Goal: Task Accomplishment & Management: Use online tool/utility

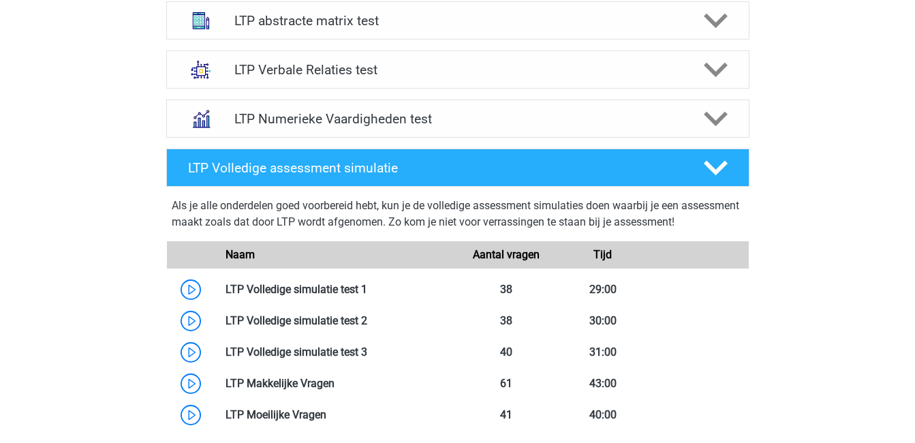
scroll to position [523, 0]
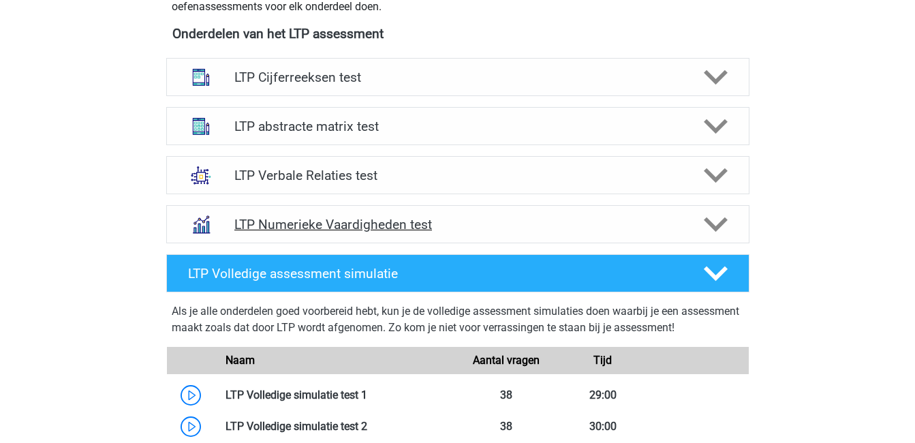
click at [716, 227] on polygon at bounding box center [716, 224] width 24 height 15
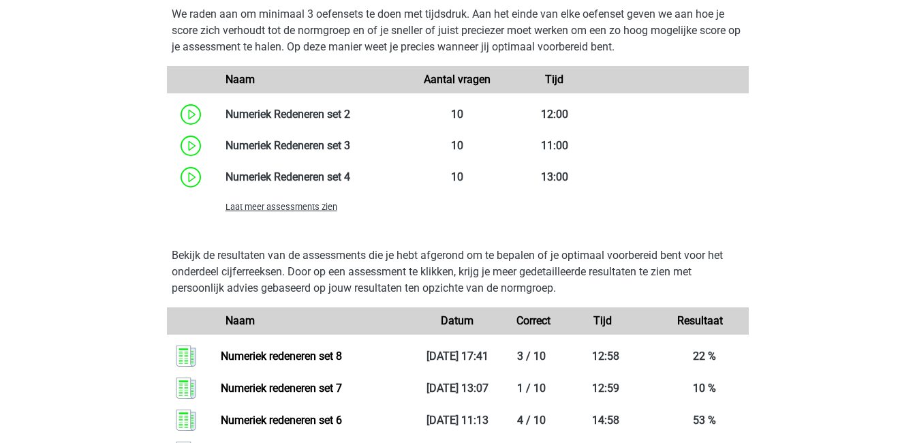
scroll to position [1020, 0]
click at [275, 203] on span "Laat meer assessments zien" at bounding box center [282, 207] width 112 height 10
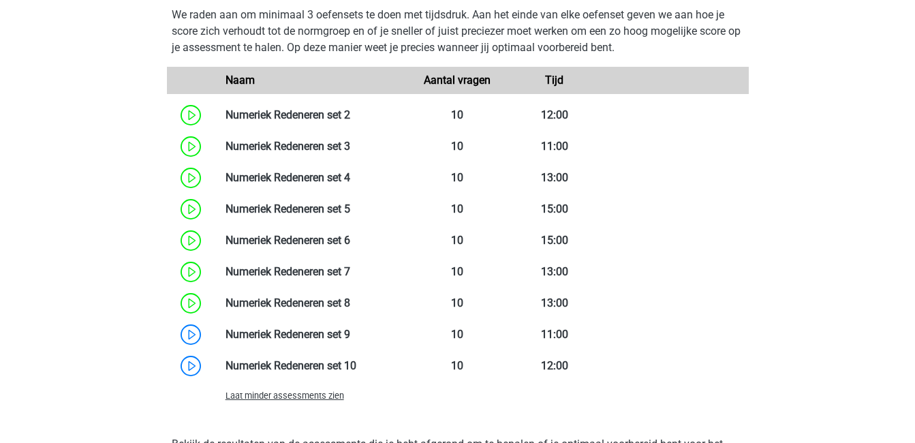
click at [309, 395] on span "Laat minder assessments zien" at bounding box center [285, 396] width 119 height 10
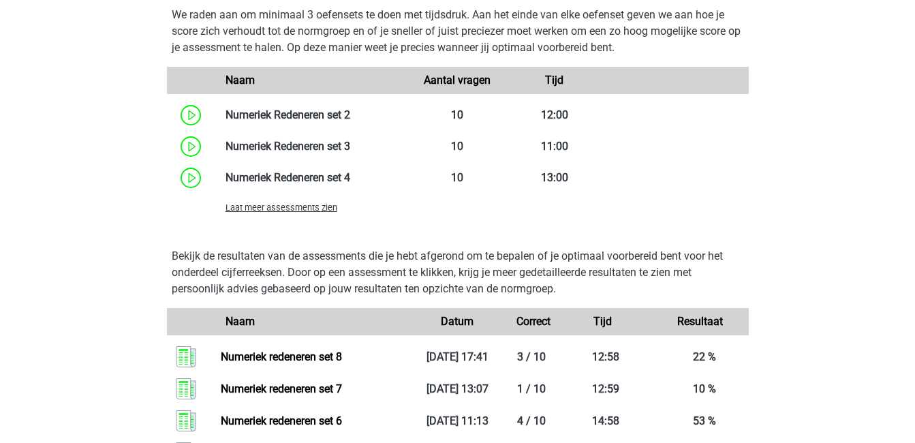
click at [316, 209] on span "Laat meer assessments zien" at bounding box center [282, 207] width 112 height 10
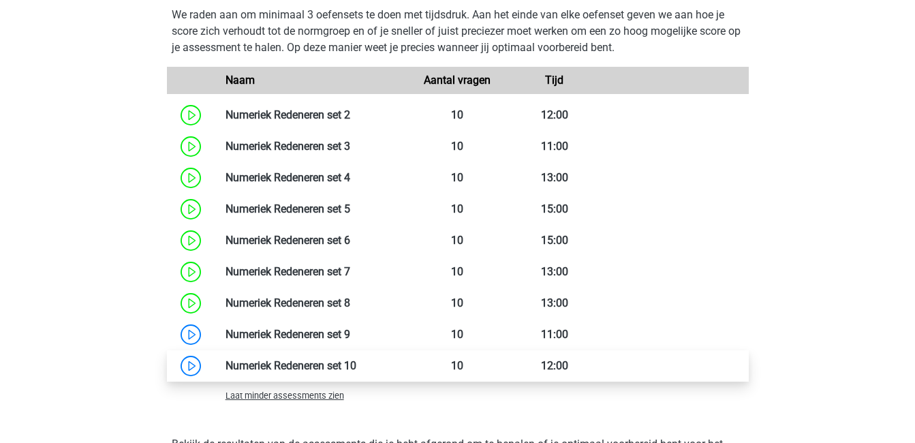
click at [356, 361] on link at bounding box center [356, 365] width 0 height 13
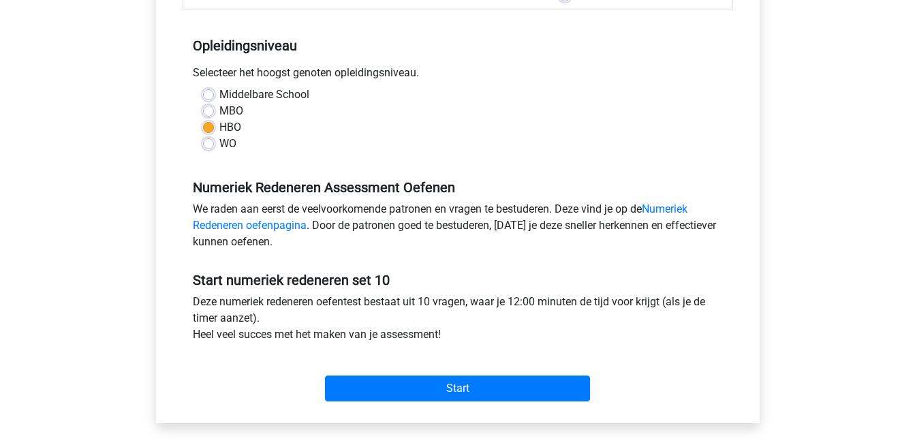
scroll to position [258, 0]
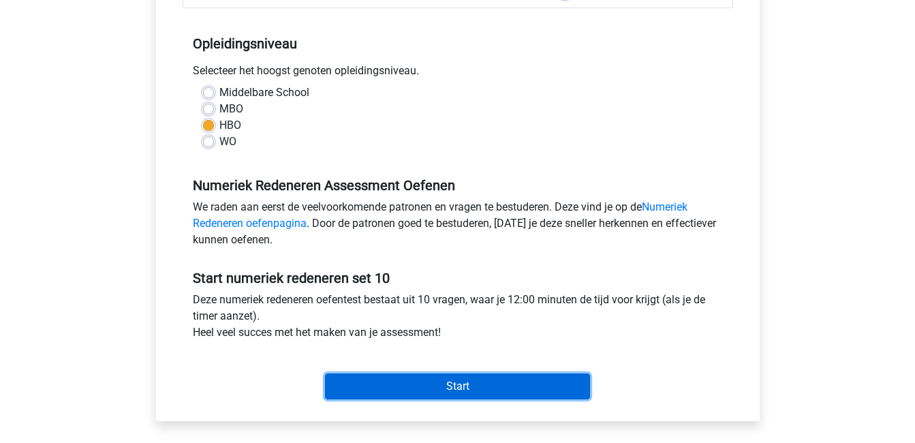
click at [449, 381] on input "Start" at bounding box center [457, 386] width 265 height 26
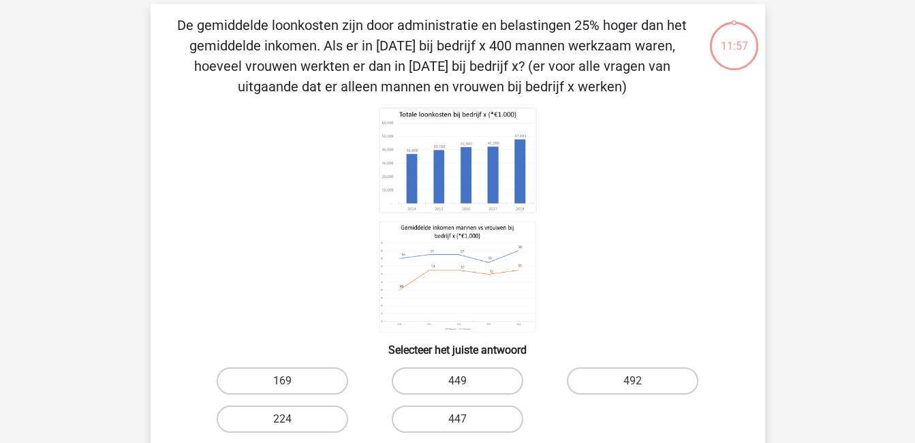
scroll to position [59, 0]
click at [296, 380] on label "169" at bounding box center [283, 380] width 132 height 27
click at [291, 380] on input "169" at bounding box center [286, 384] width 9 height 9
radio input "true"
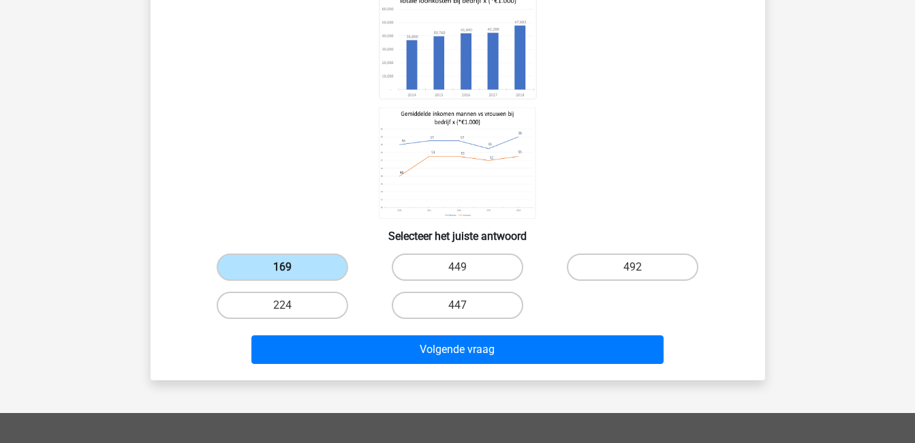
scroll to position [173, 0]
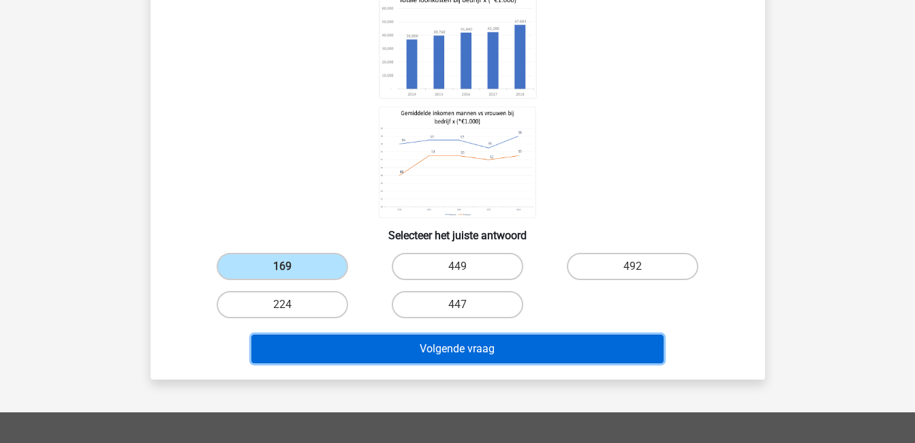
click at [398, 348] on button "Volgende vraag" at bounding box center [457, 349] width 412 height 29
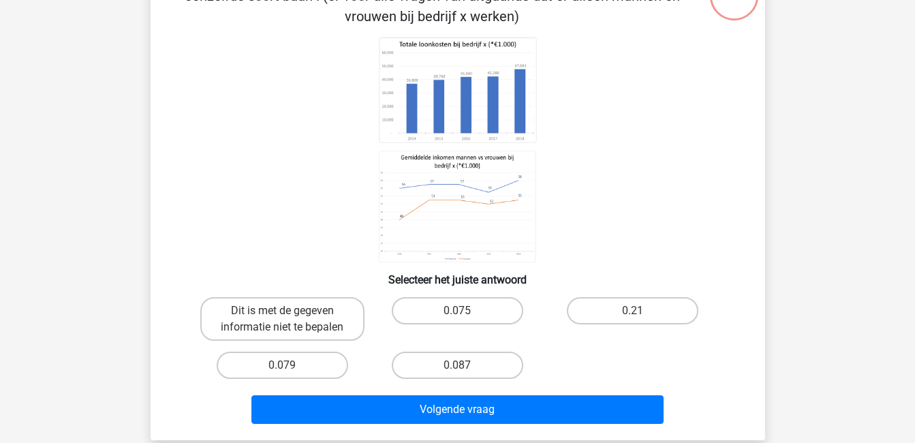
scroll to position [63, 0]
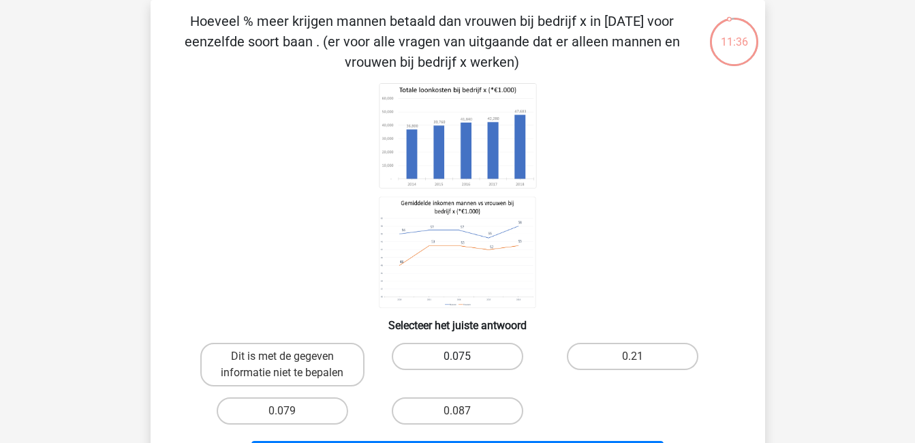
click at [493, 357] on label "0.075" at bounding box center [458, 356] width 132 height 27
click at [466, 357] on input "0.075" at bounding box center [461, 360] width 9 height 9
radio input "true"
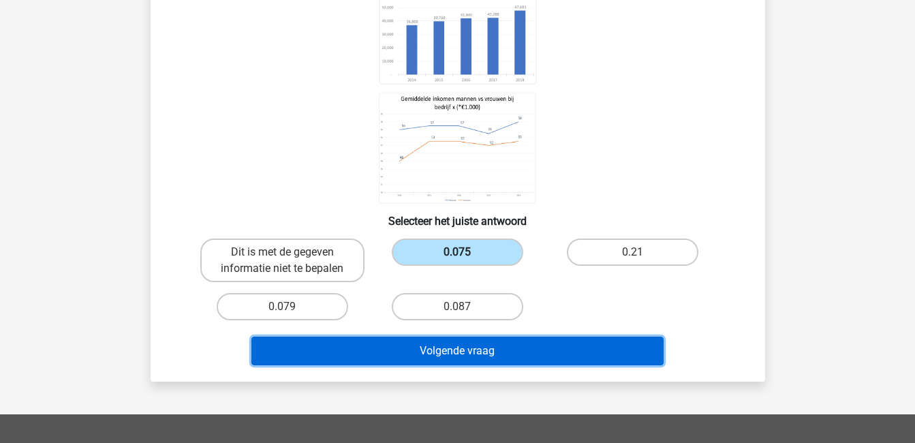
click at [493, 357] on button "Volgende vraag" at bounding box center [457, 351] width 412 height 29
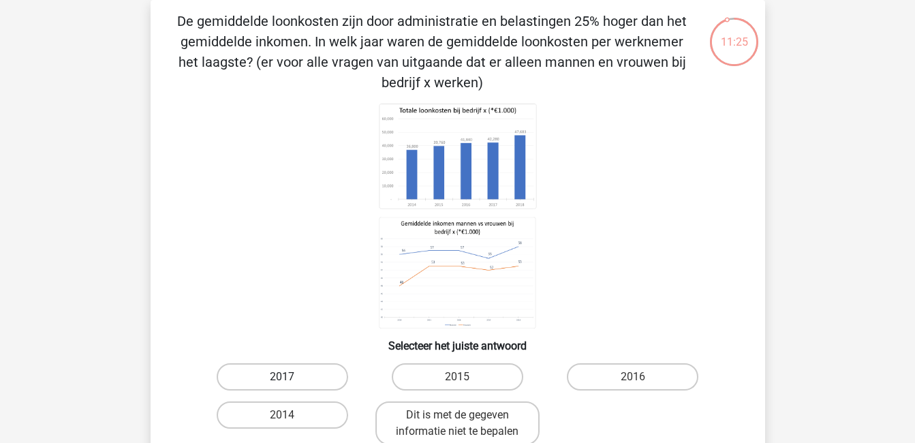
click at [271, 387] on label "2017" at bounding box center [283, 376] width 132 height 27
click at [282, 386] on input "2017" at bounding box center [286, 381] width 9 height 9
radio input "true"
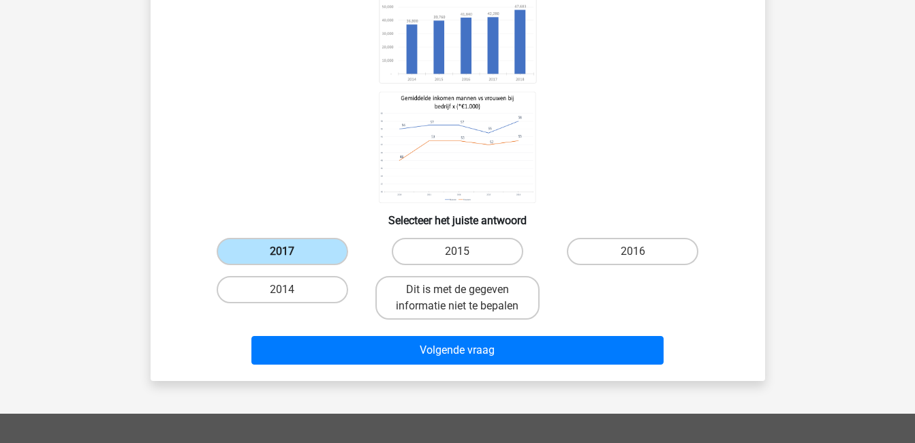
scroll to position [193, 0]
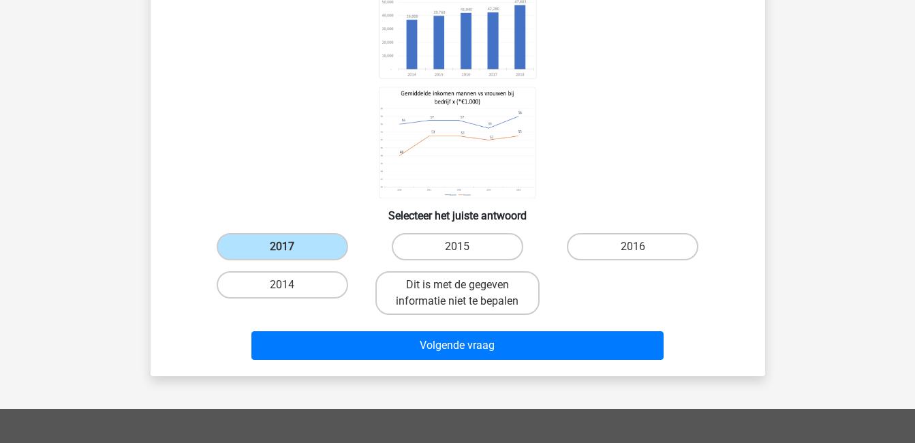
click at [334, 363] on div "Volgende vraag" at bounding box center [458, 348] width 526 height 34
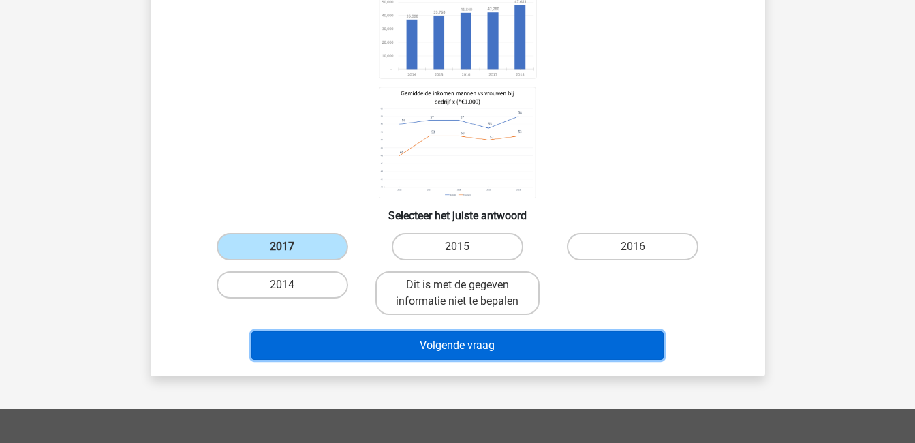
click at [348, 346] on button "Volgende vraag" at bounding box center [457, 345] width 412 height 29
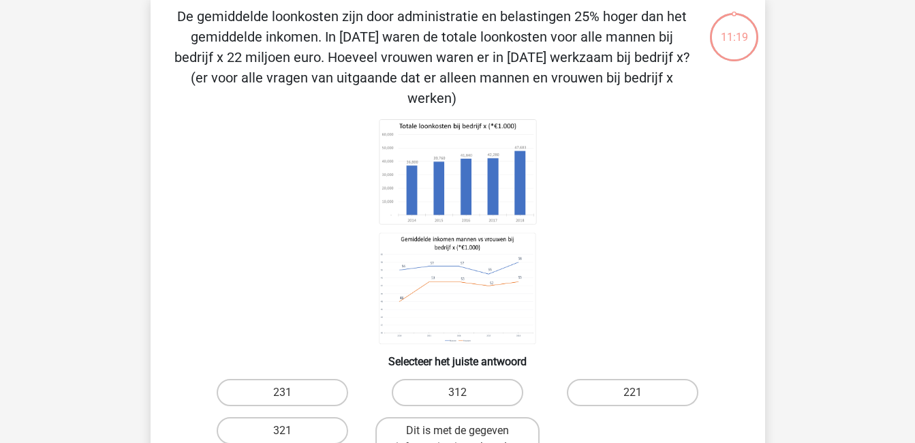
scroll to position [63, 0]
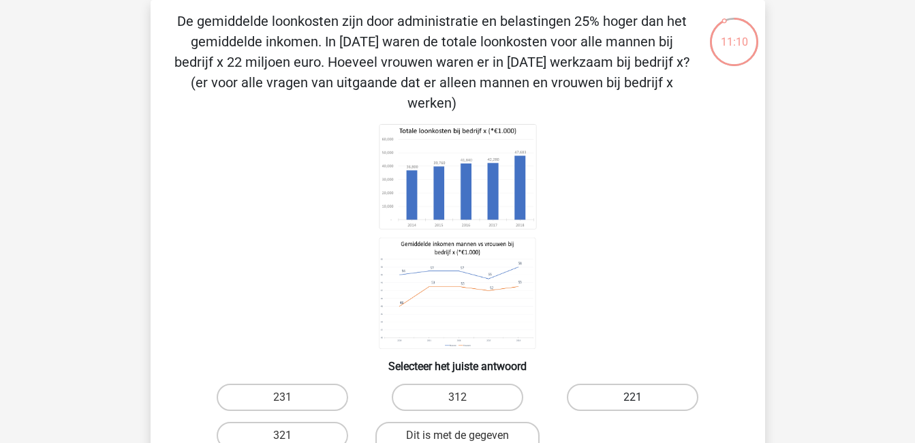
click at [616, 384] on label "221" at bounding box center [633, 397] width 132 height 27
click at [633, 397] on input "221" at bounding box center [637, 401] width 9 height 9
radio input "true"
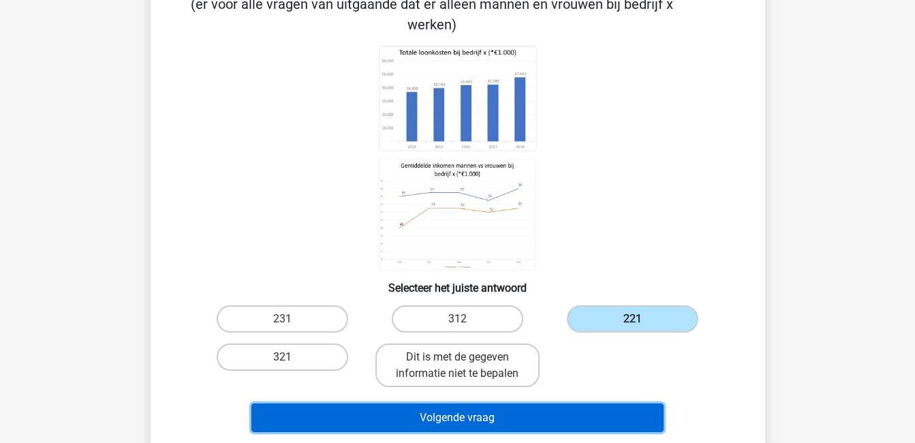
click at [603, 403] on button "Volgende vraag" at bounding box center [457, 417] width 412 height 29
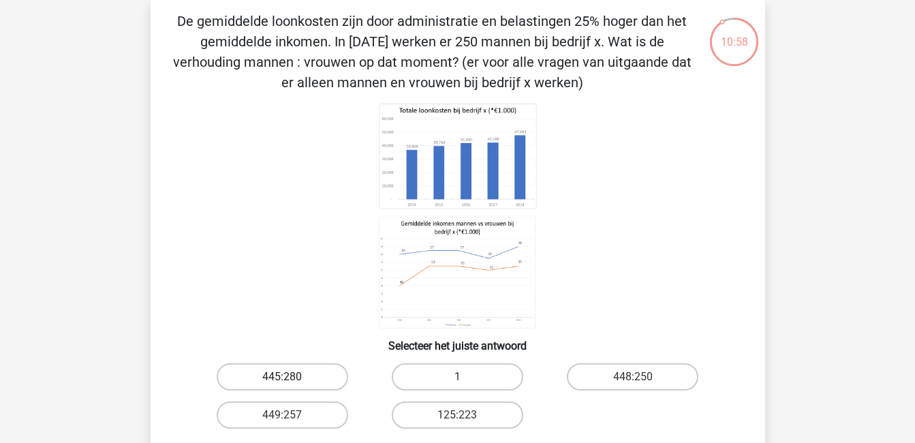
click at [302, 377] on label "445:280" at bounding box center [283, 376] width 132 height 27
click at [291, 377] on input "445:280" at bounding box center [286, 381] width 9 height 9
radio input "true"
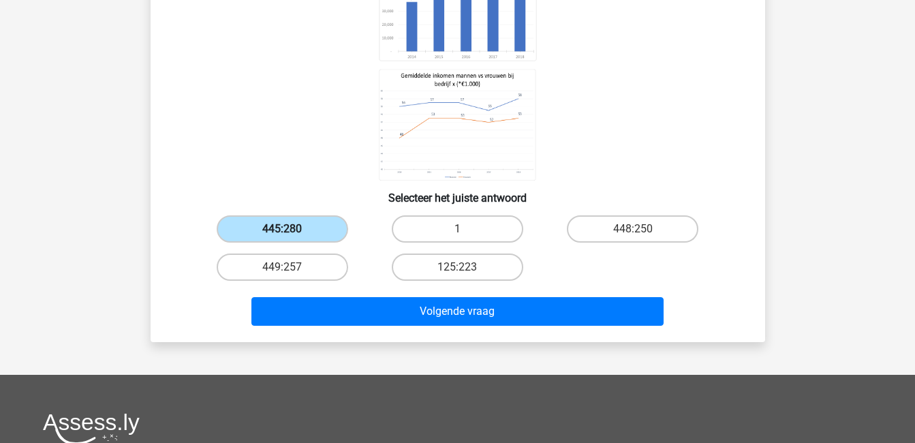
scroll to position [211, 0]
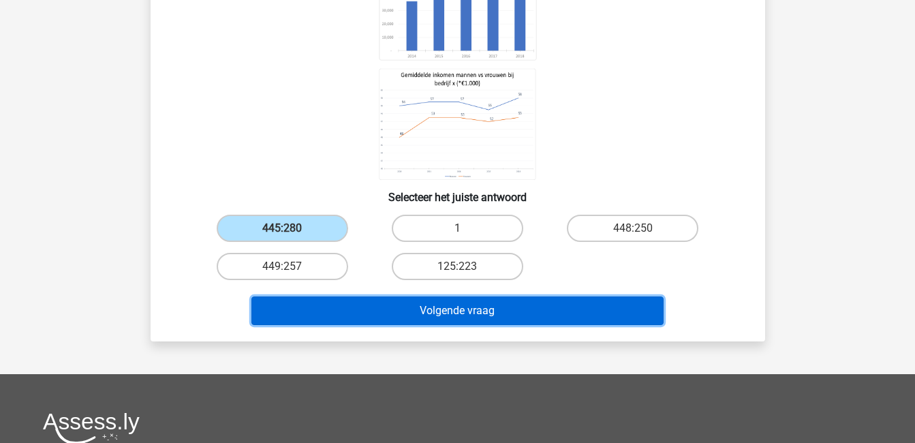
click at [382, 311] on button "Volgende vraag" at bounding box center [457, 310] width 412 height 29
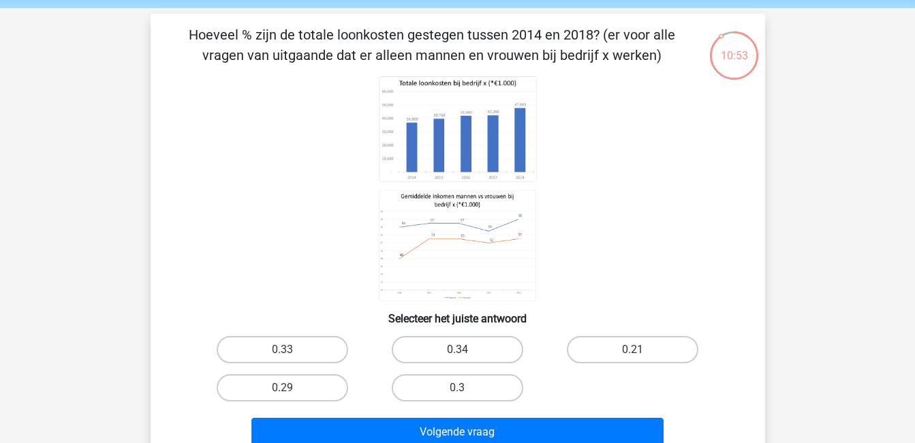
scroll to position [48, 0]
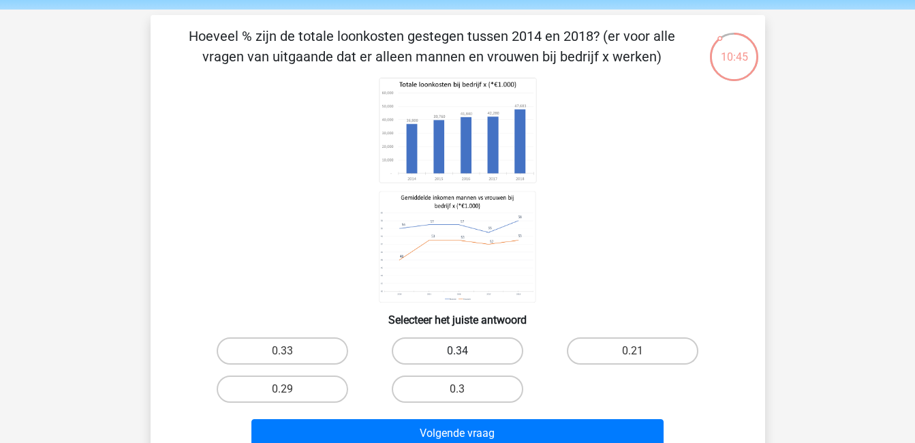
click at [468, 345] on label "0.34" at bounding box center [458, 350] width 132 height 27
click at [466, 351] on input "0.34" at bounding box center [461, 355] width 9 height 9
radio input "true"
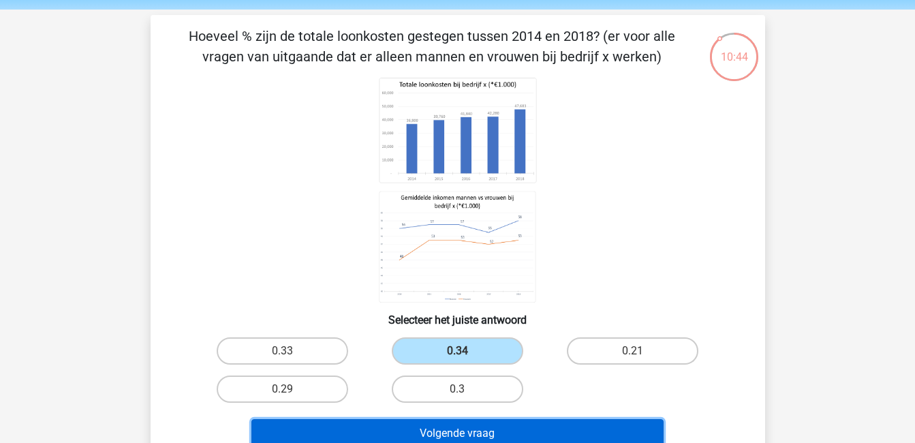
click at [549, 430] on button "Volgende vraag" at bounding box center [457, 433] width 412 height 29
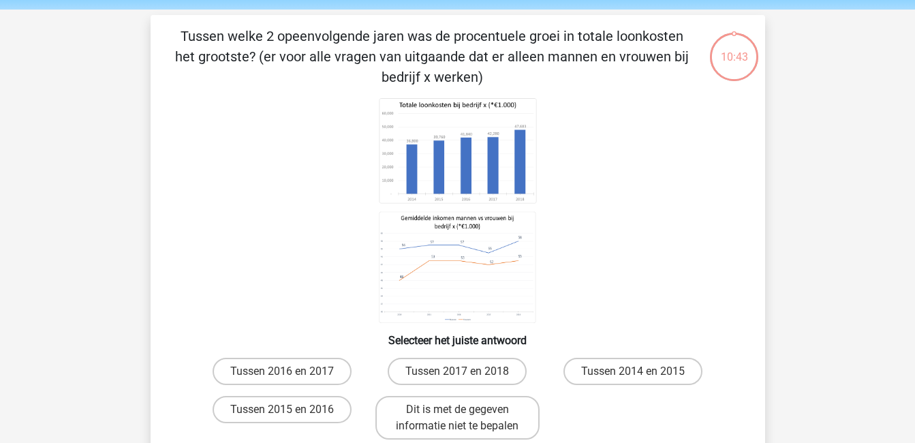
scroll to position [63, 0]
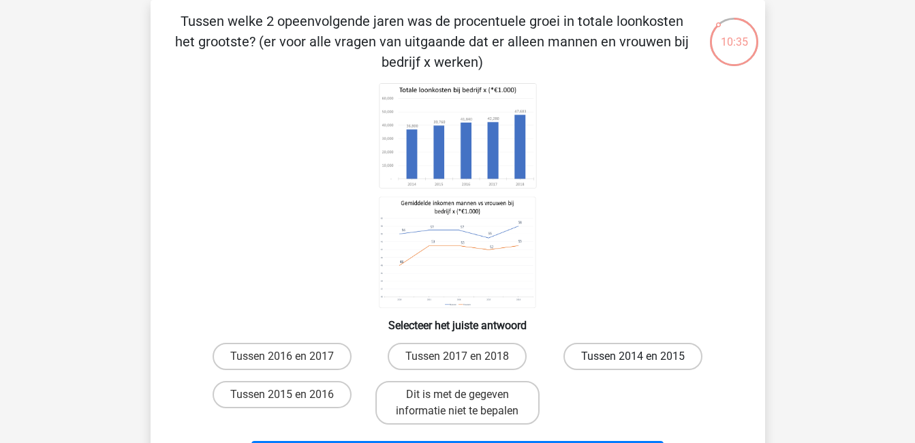
click at [619, 358] on label "Tussen 2014 en 2015" at bounding box center [633, 356] width 139 height 27
click at [633, 358] on input "Tussen 2014 en 2015" at bounding box center [637, 360] width 9 height 9
radio input "true"
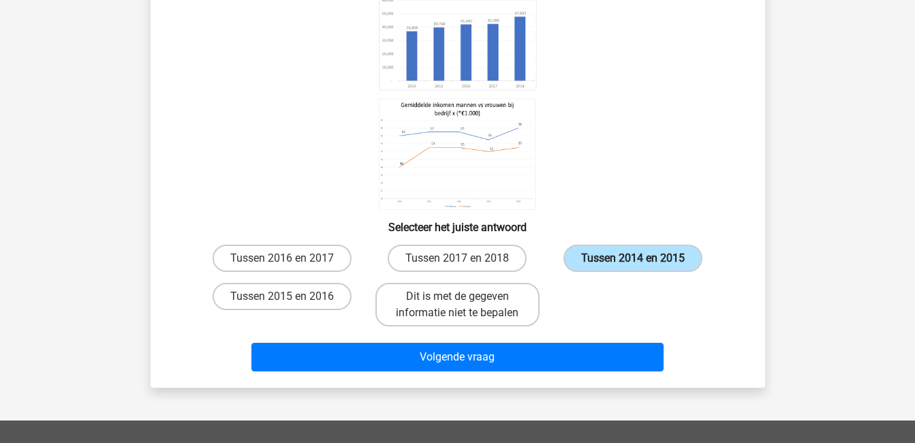
scroll to position [173, 0]
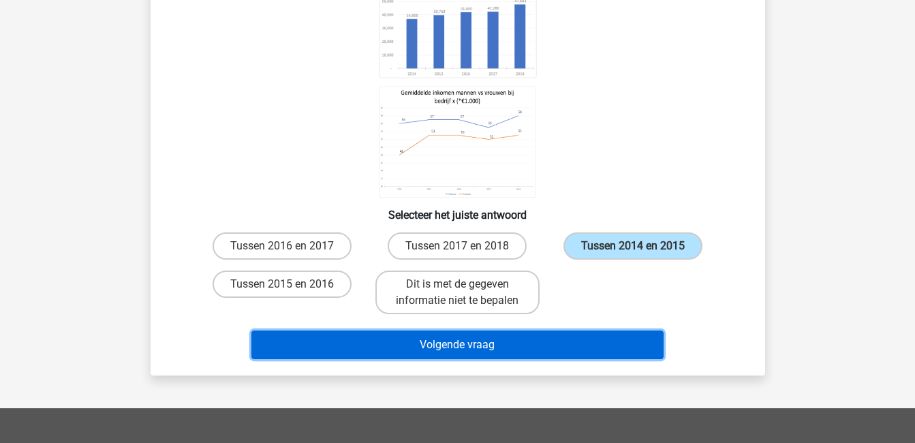
click at [602, 348] on button "Volgende vraag" at bounding box center [457, 345] width 412 height 29
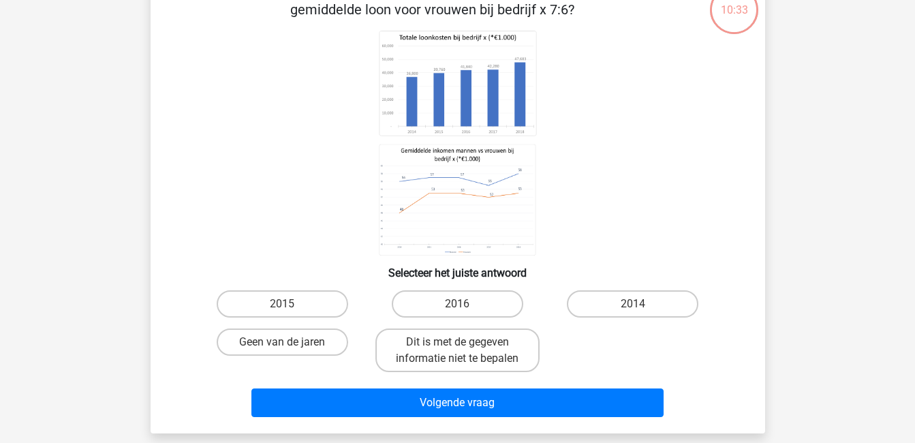
scroll to position [63, 0]
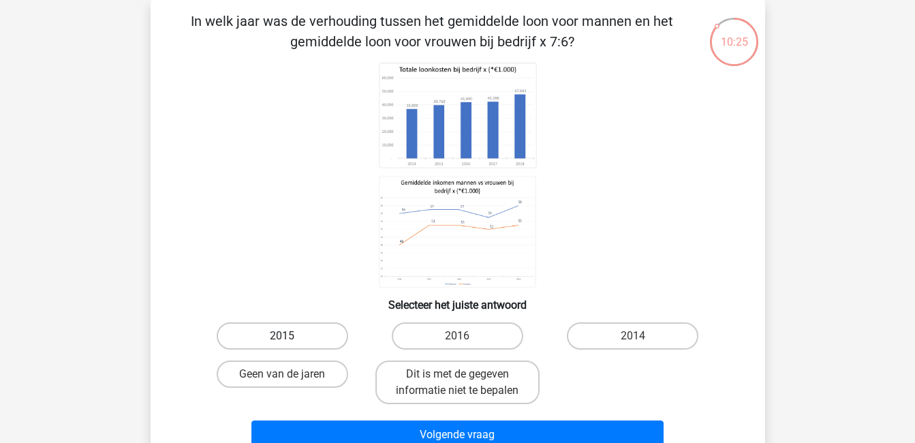
click at [333, 325] on label "2015" at bounding box center [283, 335] width 132 height 27
click at [291, 336] on input "2015" at bounding box center [286, 340] width 9 height 9
radio input "true"
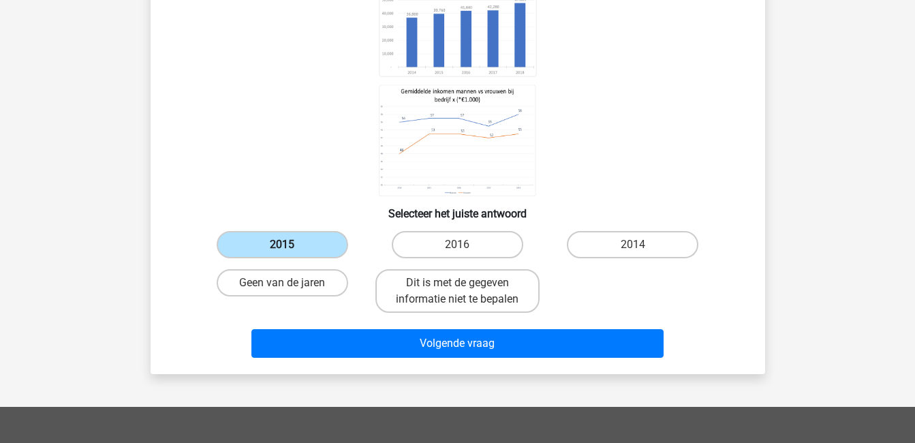
scroll to position [168, 0]
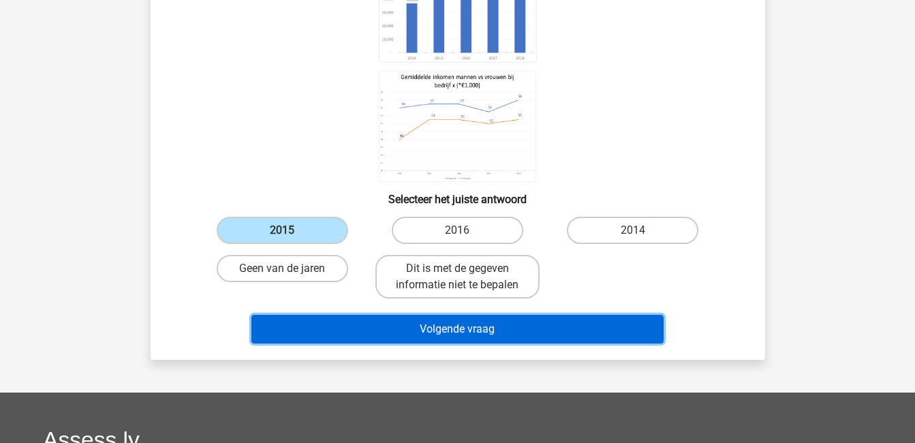
click at [347, 320] on button "Volgende vraag" at bounding box center [457, 329] width 412 height 29
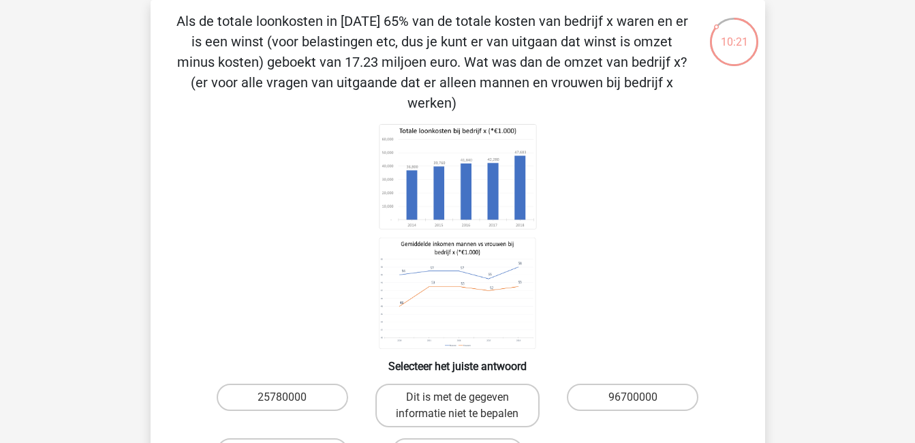
scroll to position [63, 0]
click at [630, 383] on label "96700000" at bounding box center [633, 396] width 132 height 27
click at [633, 397] on input "96700000" at bounding box center [637, 401] width 9 height 9
radio input "true"
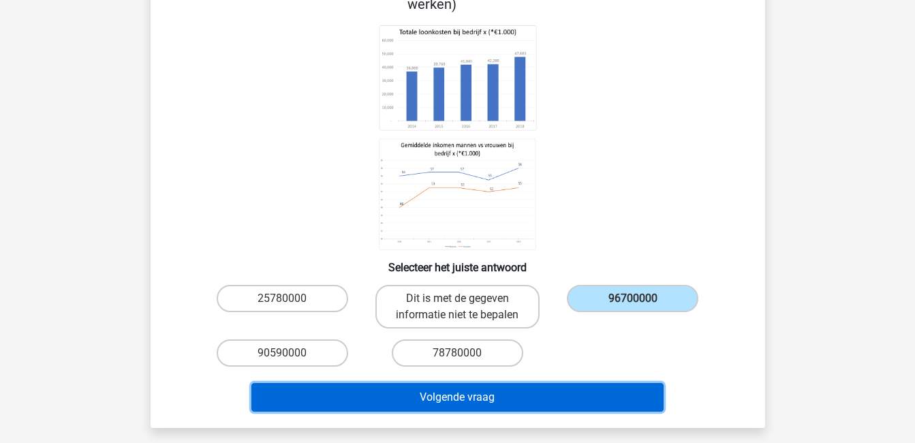
click at [626, 383] on button "Volgende vraag" at bounding box center [457, 397] width 412 height 29
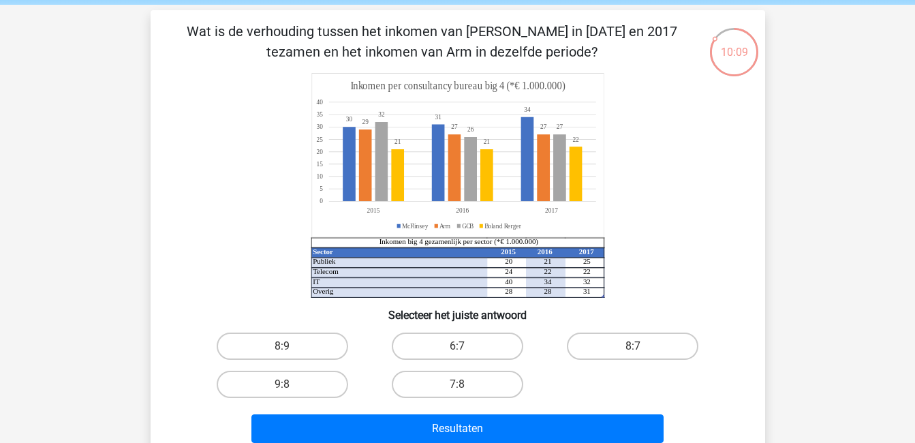
scroll to position [52, 0]
click at [282, 382] on label "9:8" at bounding box center [283, 384] width 132 height 27
click at [282, 385] on input "9:8" at bounding box center [286, 389] width 9 height 9
radio input "true"
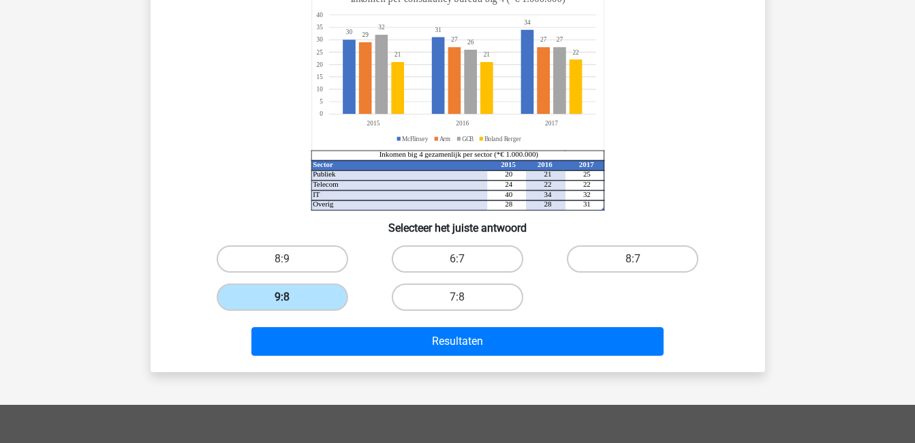
scroll to position [144, 0]
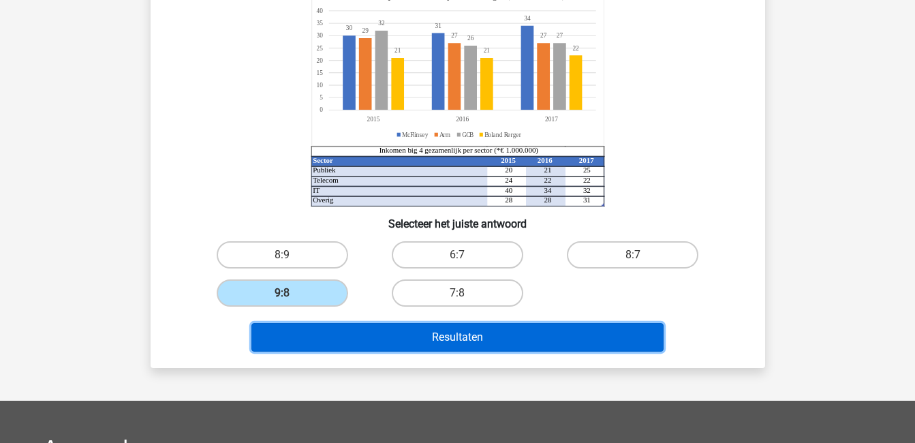
click at [385, 333] on button "Resultaten" at bounding box center [457, 337] width 412 height 29
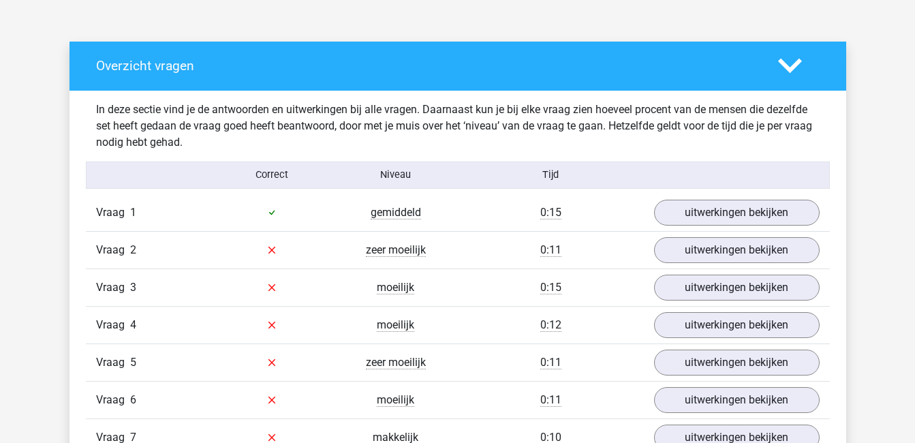
scroll to position [711, 0]
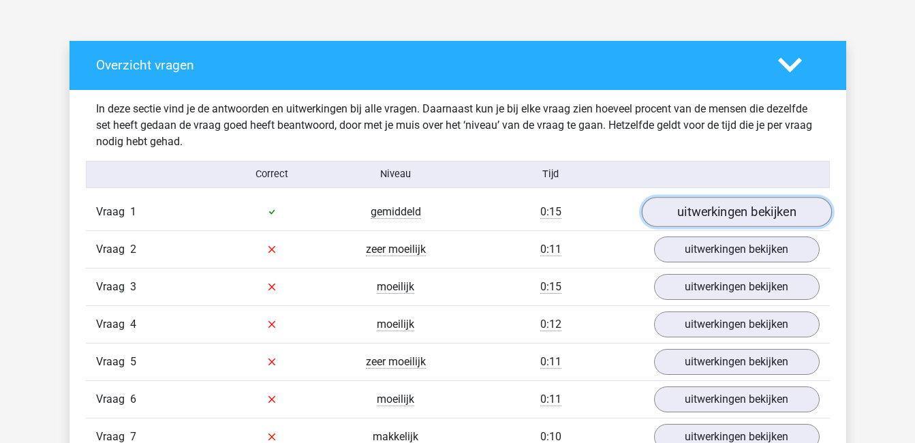
click at [688, 213] on link "uitwerkingen bekijken" at bounding box center [736, 212] width 190 height 30
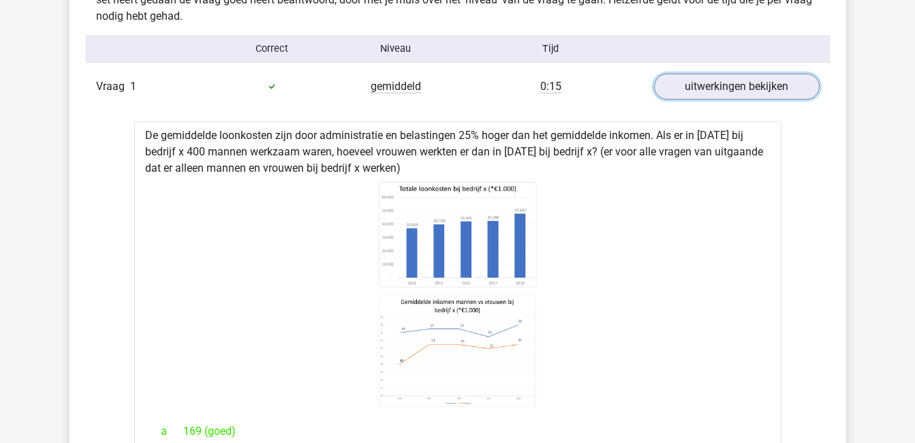
scroll to position [830, 0]
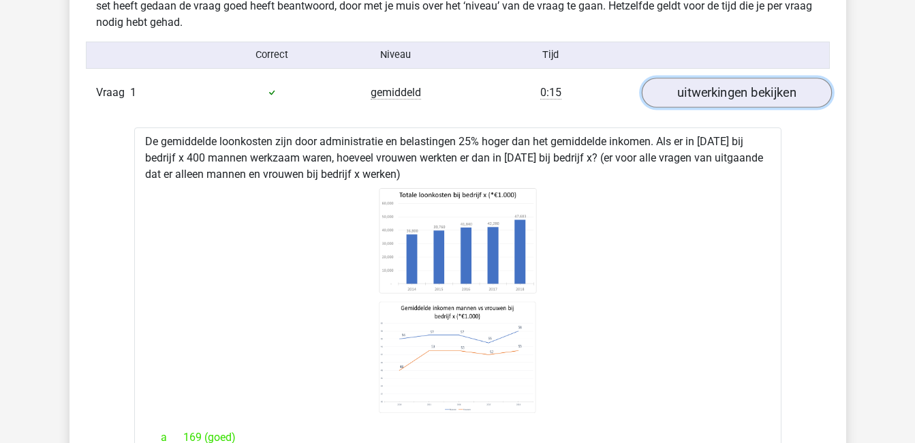
click at [746, 91] on link "uitwerkingen bekijken" at bounding box center [736, 93] width 190 height 30
